Goal: Task Accomplishment & Management: Manage account settings

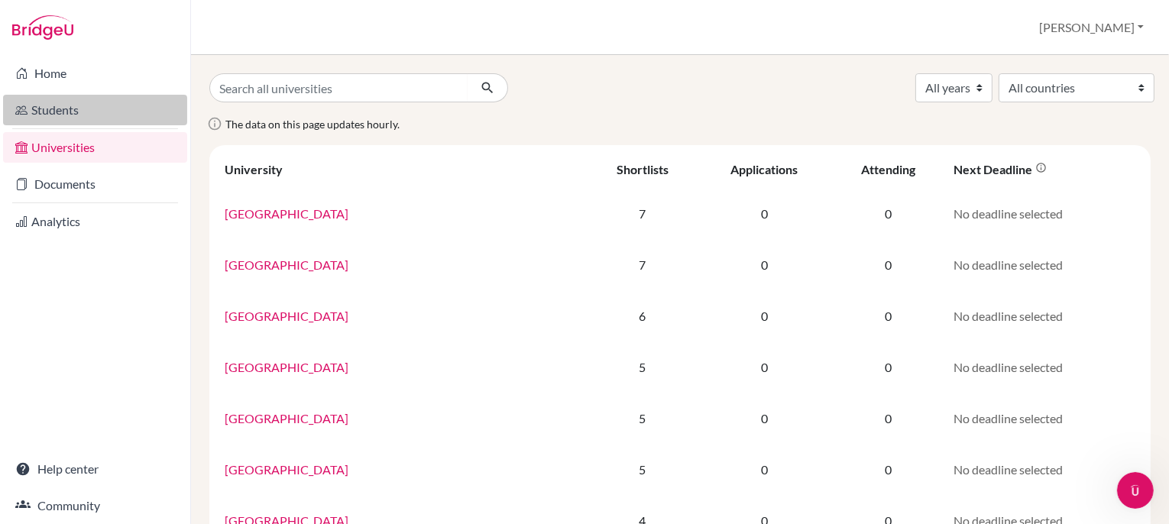
click at [54, 107] on link "Students" at bounding box center [95, 110] width 184 height 31
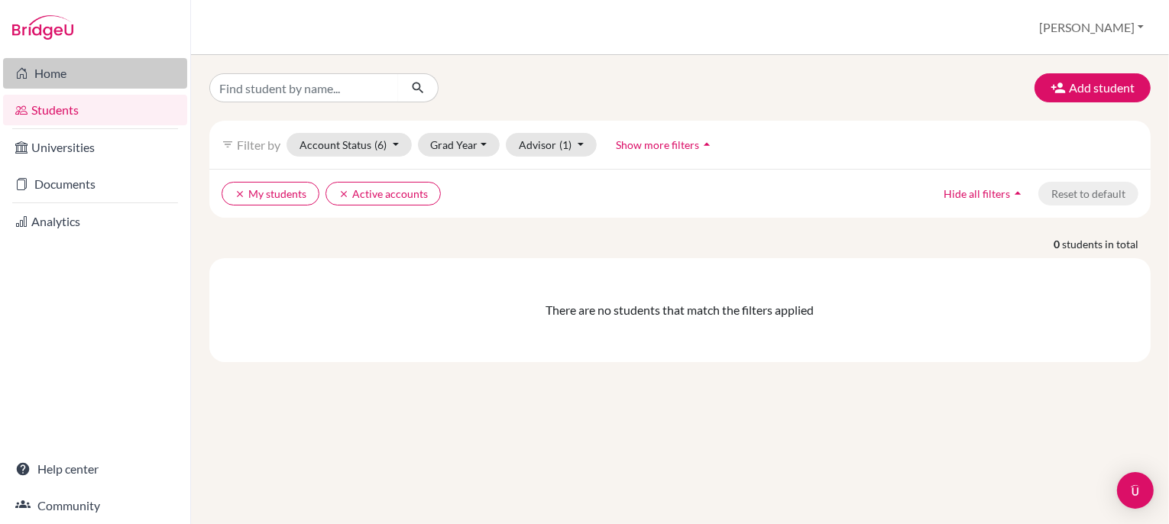
click at [79, 73] on link "Home" at bounding box center [95, 73] width 184 height 31
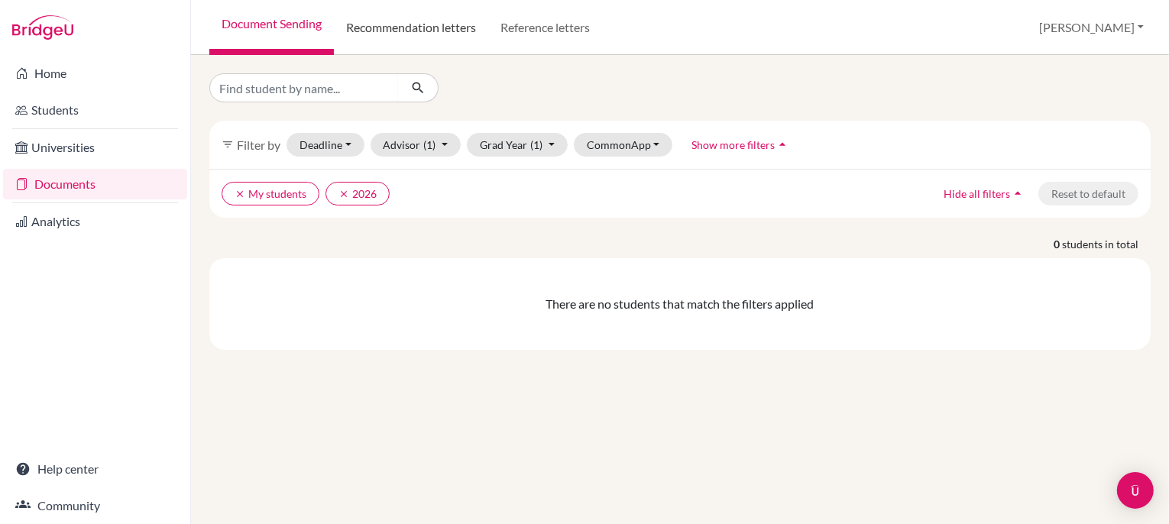
click at [484, 11] on link "Recommendation letters" at bounding box center [411, 27] width 154 height 55
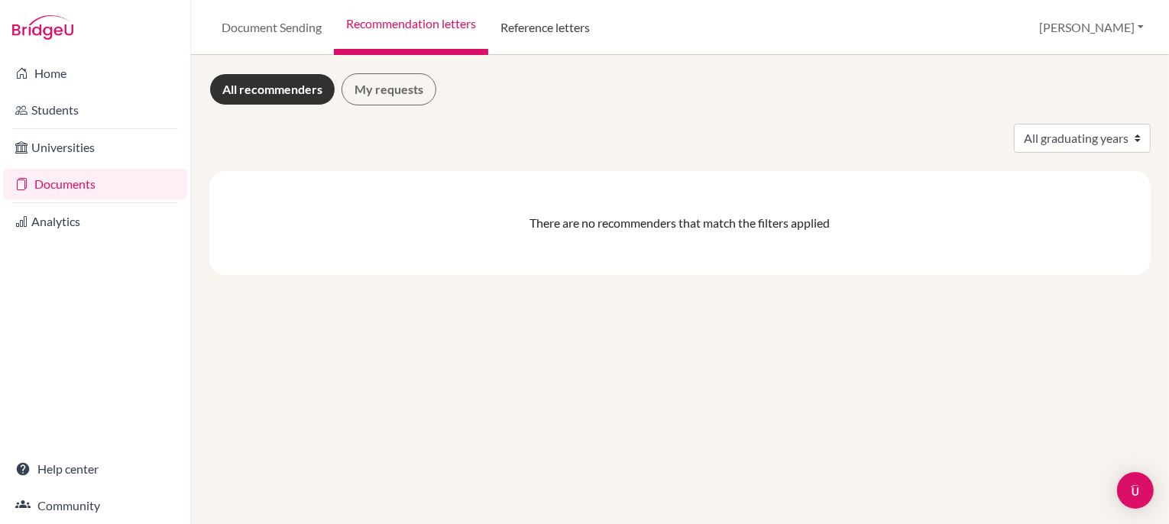
click at [602, 34] on link "Reference letters" at bounding box center [545, 27] width 114 height 55
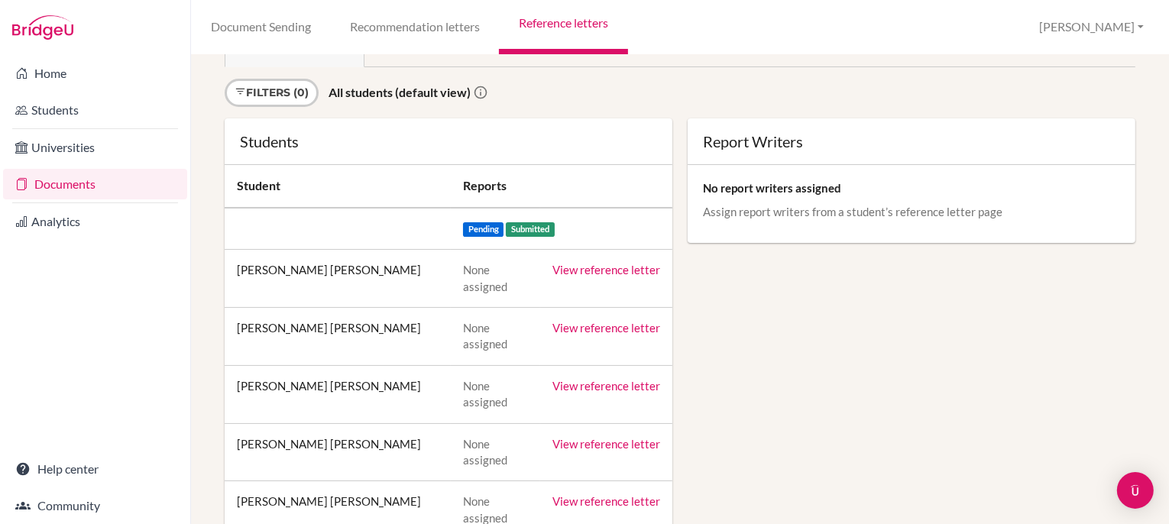
scroll to position [115, 0]
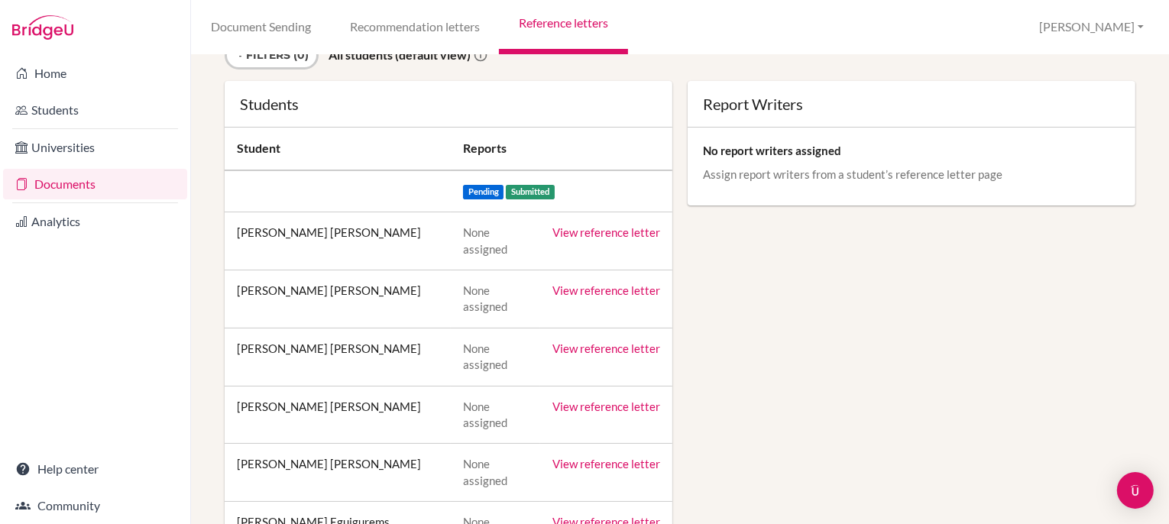
click at [607, 239] on link "View reference letter" at bounding box center [606, 232] width 108 height 14
